Goal: Information Seeking & Learning: Learn about a topic

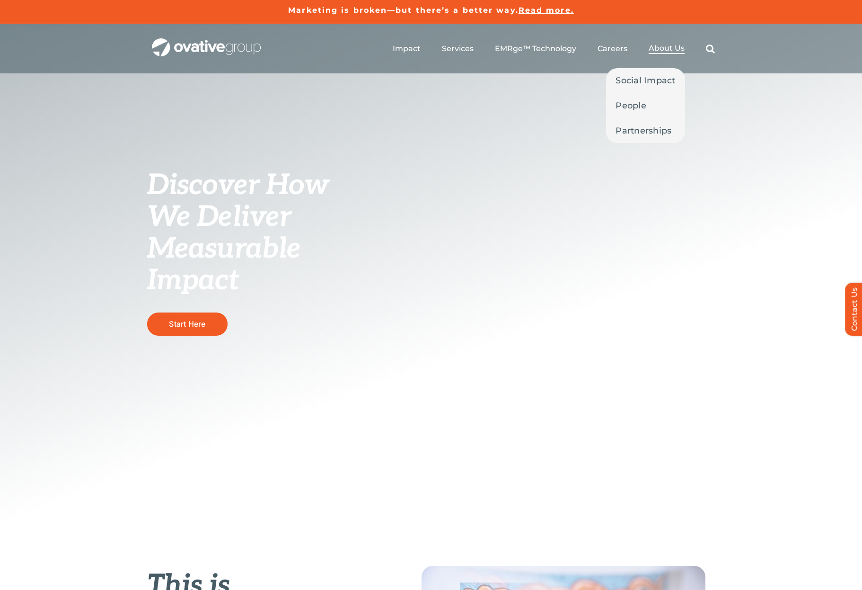
click at [671, 52] on span "About Us" at bounding box center [667, 48] width 36 height 9
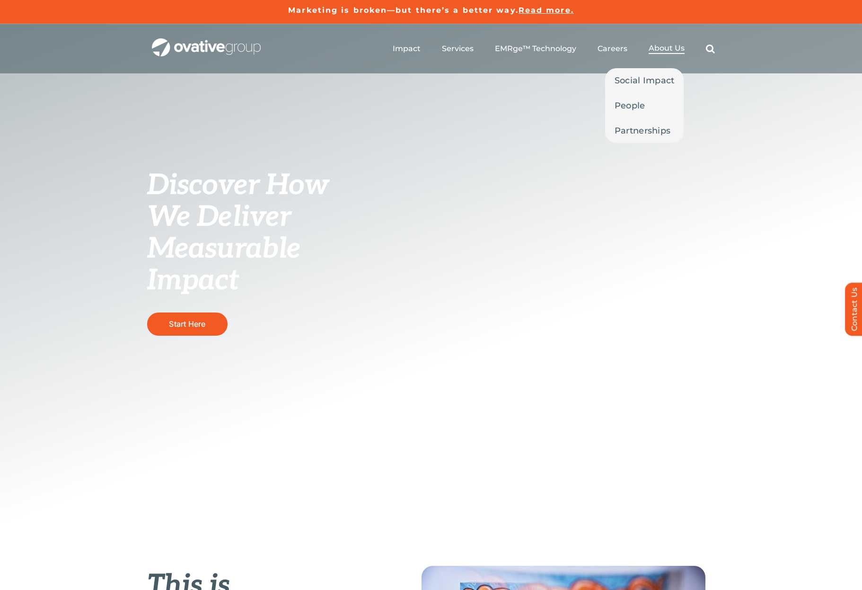
click at [660, 47] on span "About Us" at bounding box center [667, 48] width 36 height 9
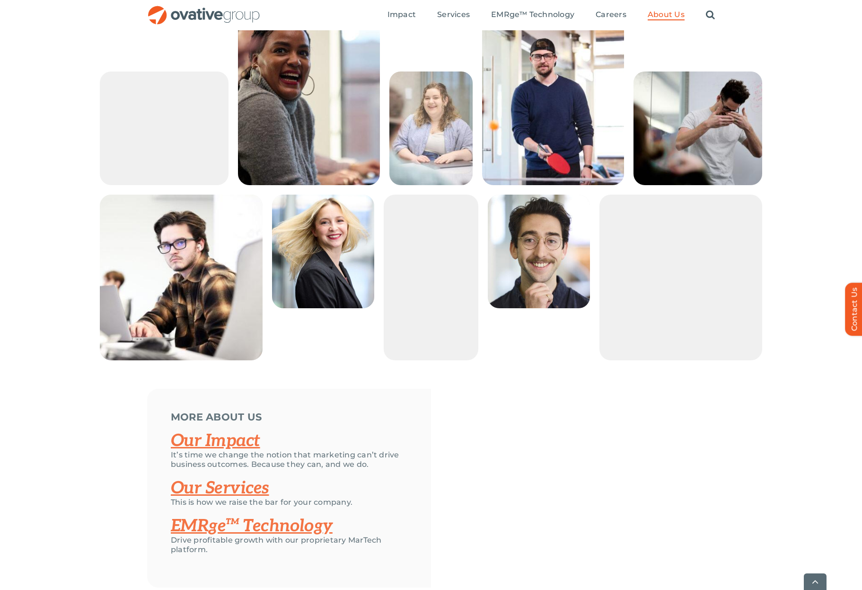
scroll to position [1835, 0]
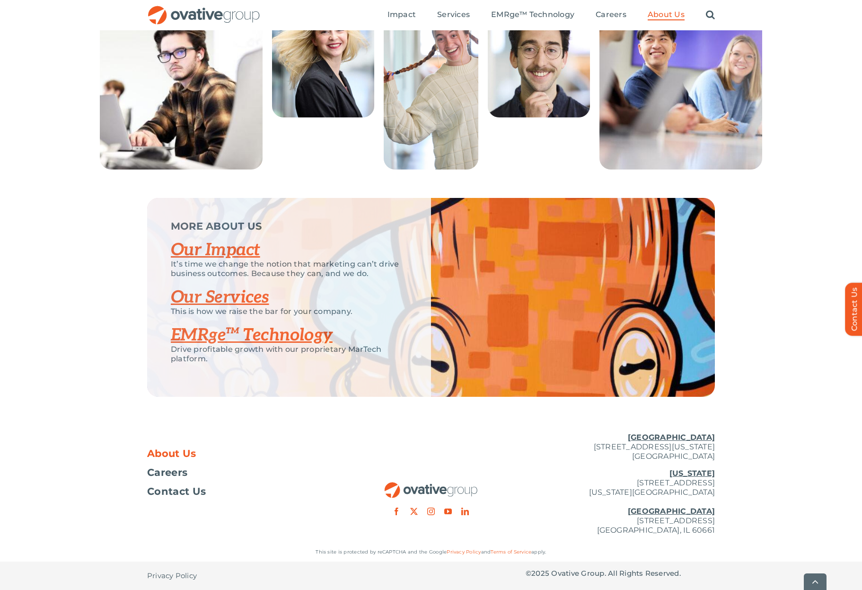
click at [640, 491] on p "New York 254 Canal Street, Suite 5000 New York, NY 10013 Chicago 224 North Desp…" at bounding box center [620, 501] width 189 height 66
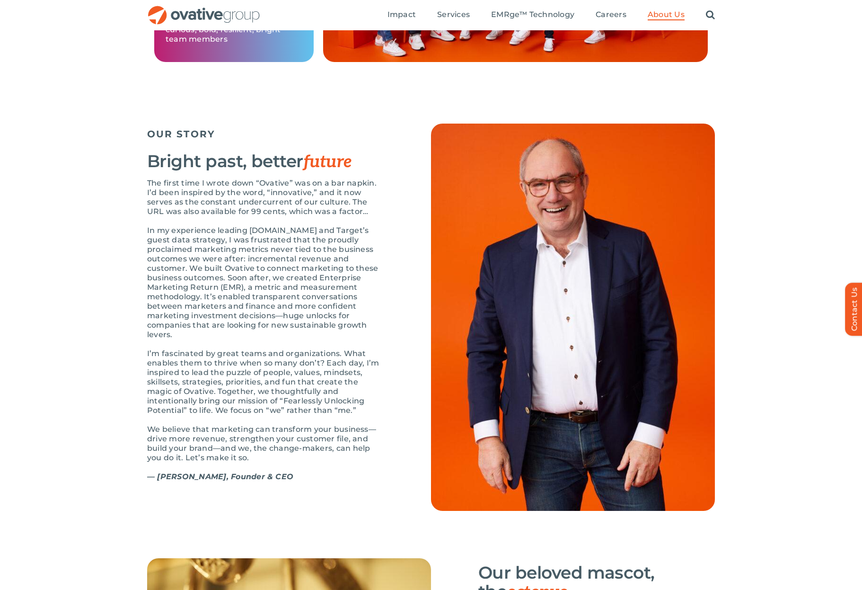
scroll to position [851, 0]
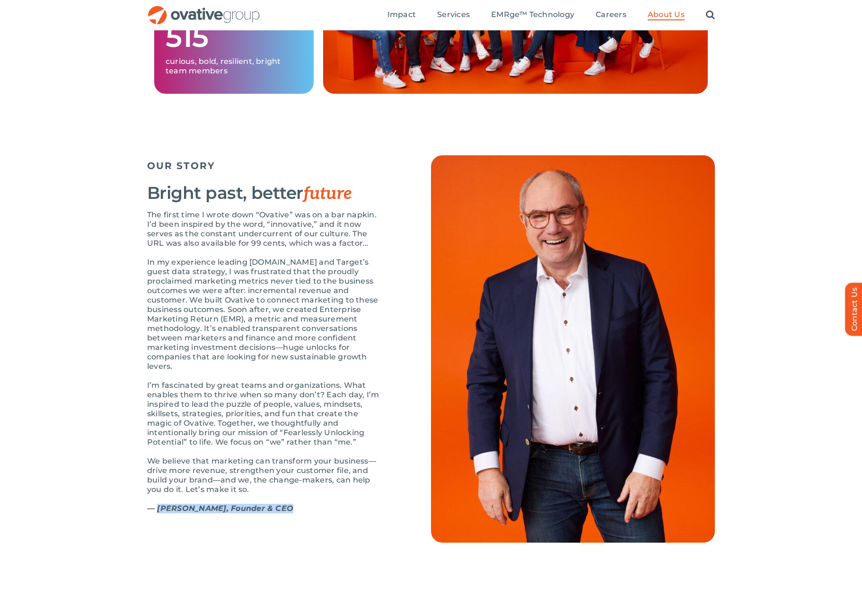
drag, startPoint x: 285, startPoint y: 529, endPoint x: 273, endPoint y: 540, distance: 16.1
click at [156, 513] on p "— Dale Nitschke, Founder & CEO" at bounding box center [265, 507] width 237 height 9
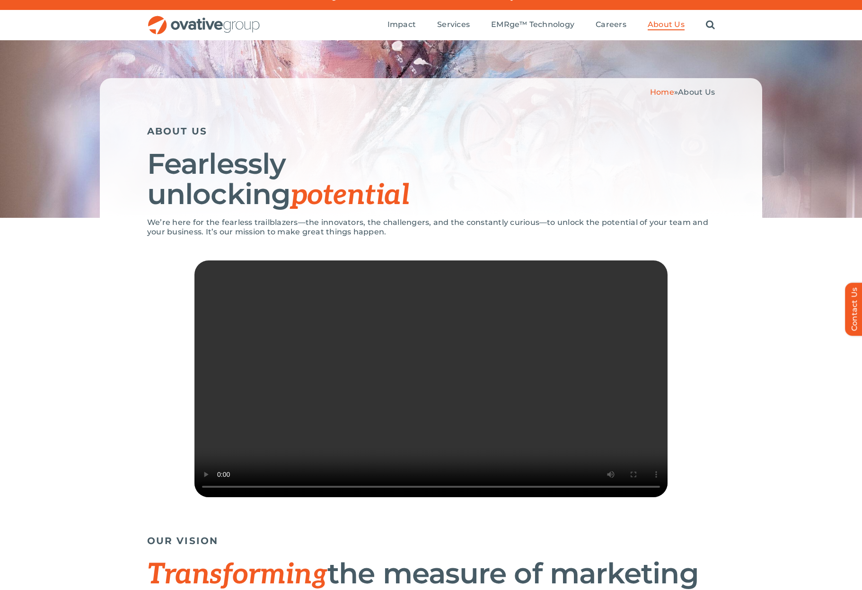
scroll to position [0, 0]
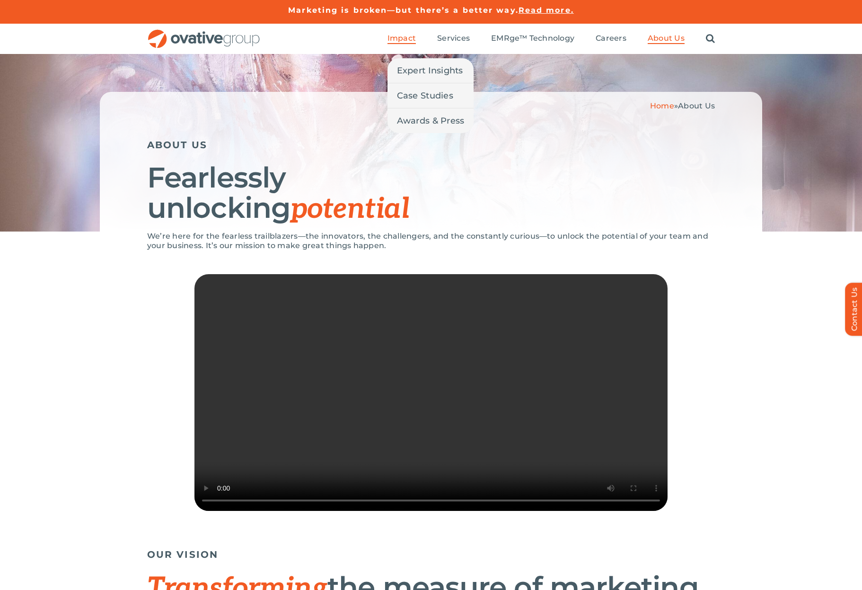
click at [407, 36] on span "Impact" at bounding box center [402, 38] width 28 height 9
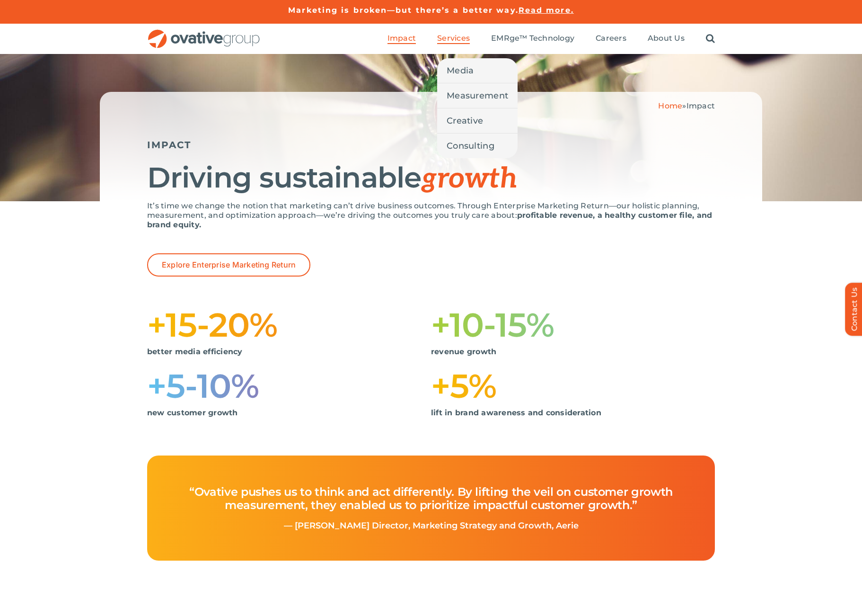
click at [443, 41] on span "Services" at bounding box center [453, 38] width 33 height 9
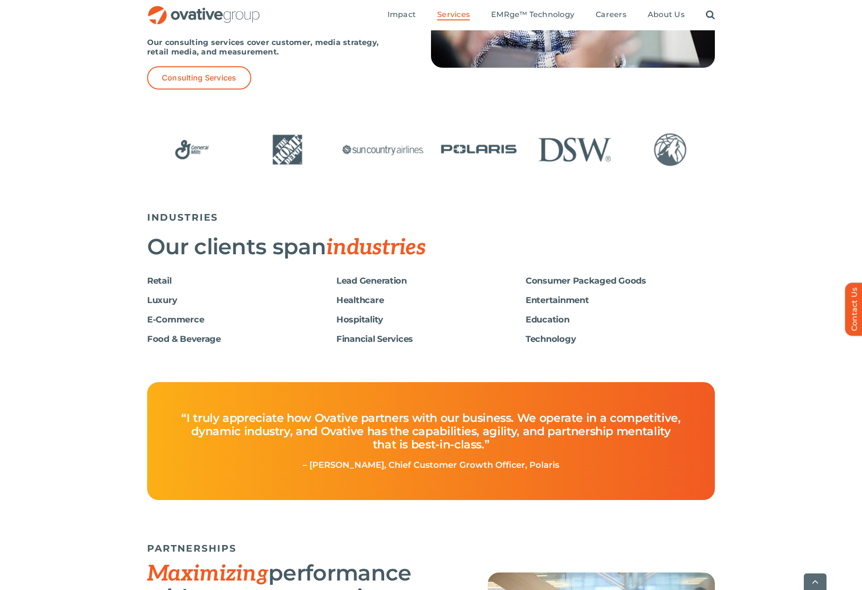
scroll to position [1446, 0]
click at [155, 281] on h6 "Retail" at bounding box center [241, 280] width 189 height 10
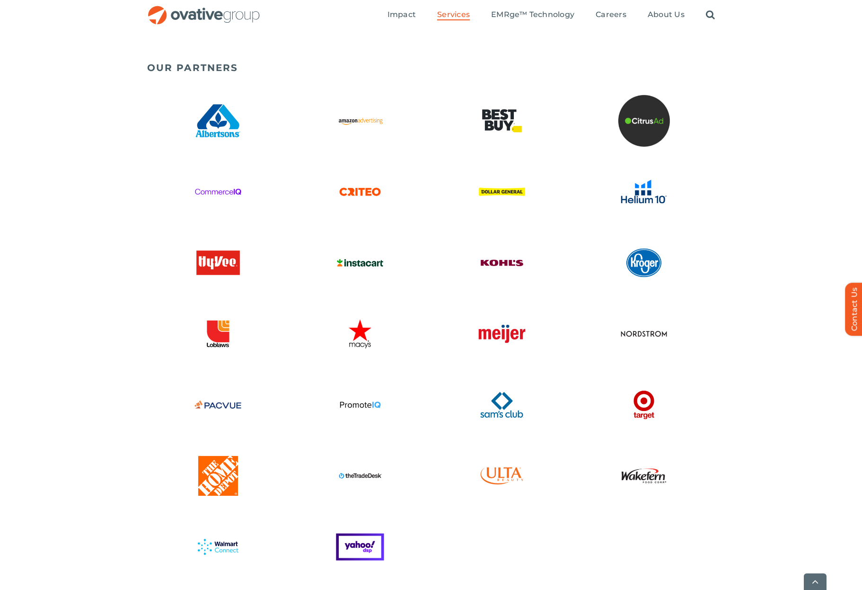
scroll to position [2170, 0]
click at [506, 333] on img at bounding box center [502, 333] width 52 height 52
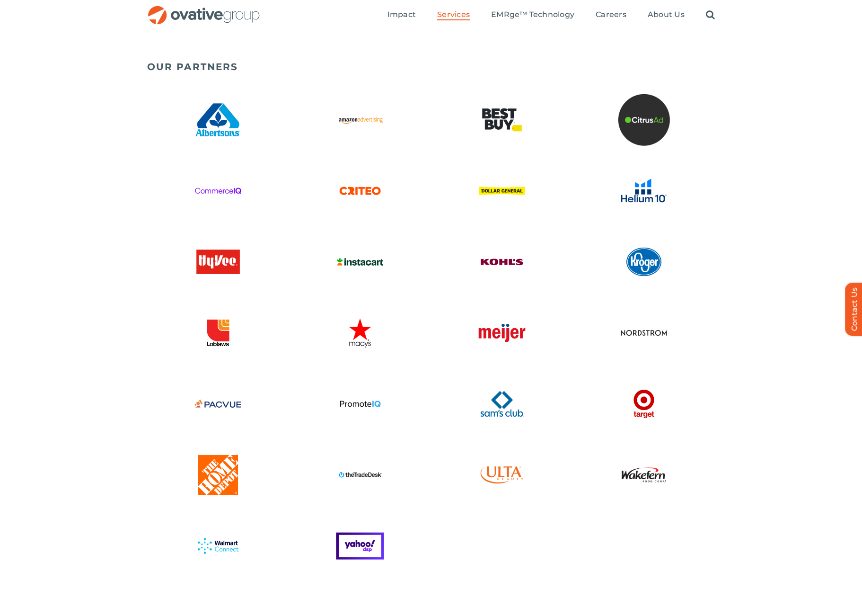
scroll to position [2170, 0]
